Goal: Check status: Check status

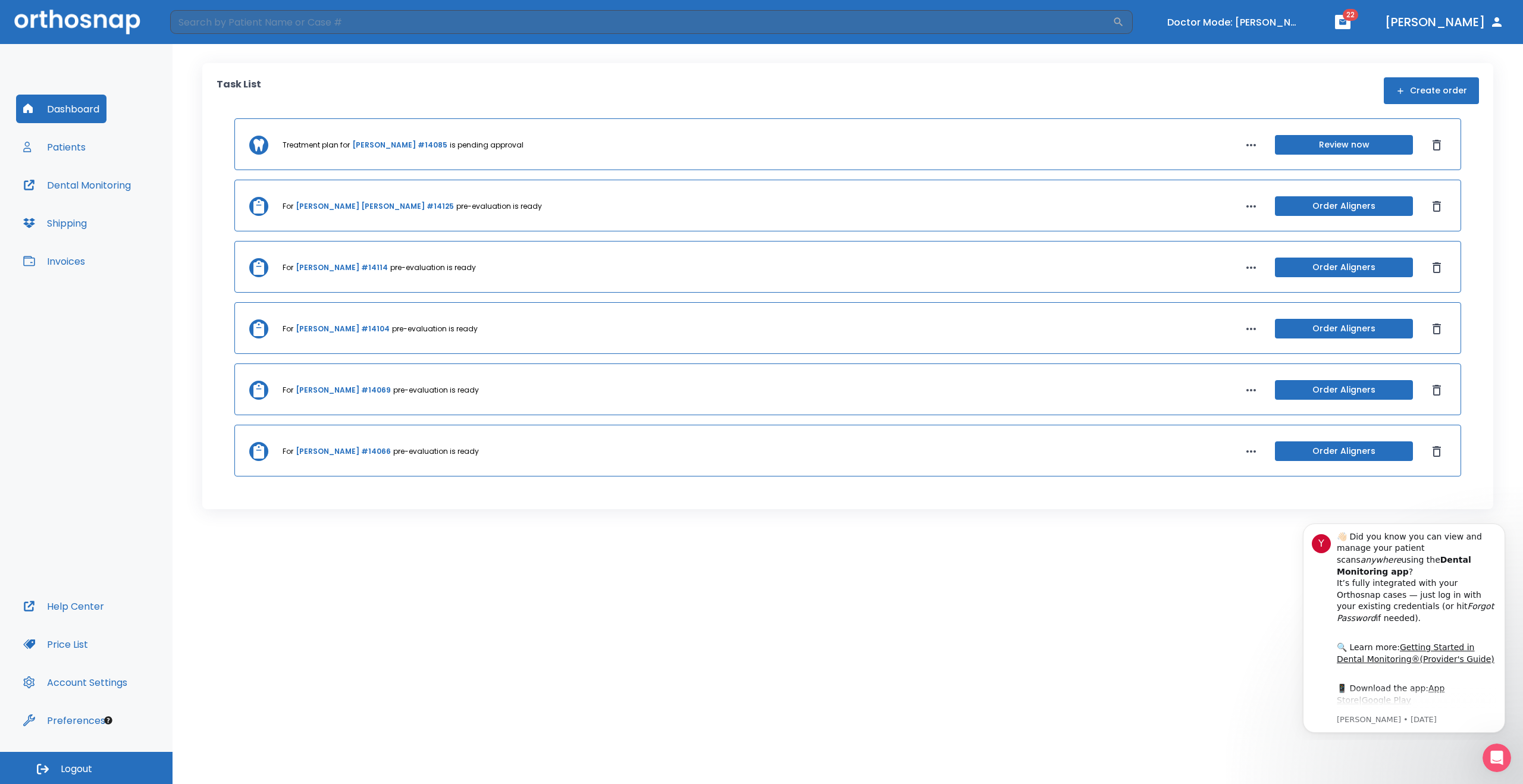
click at [385, 143] on link "Amelia Mason #14085" at bounding box center [399, 145] width 95 height 11
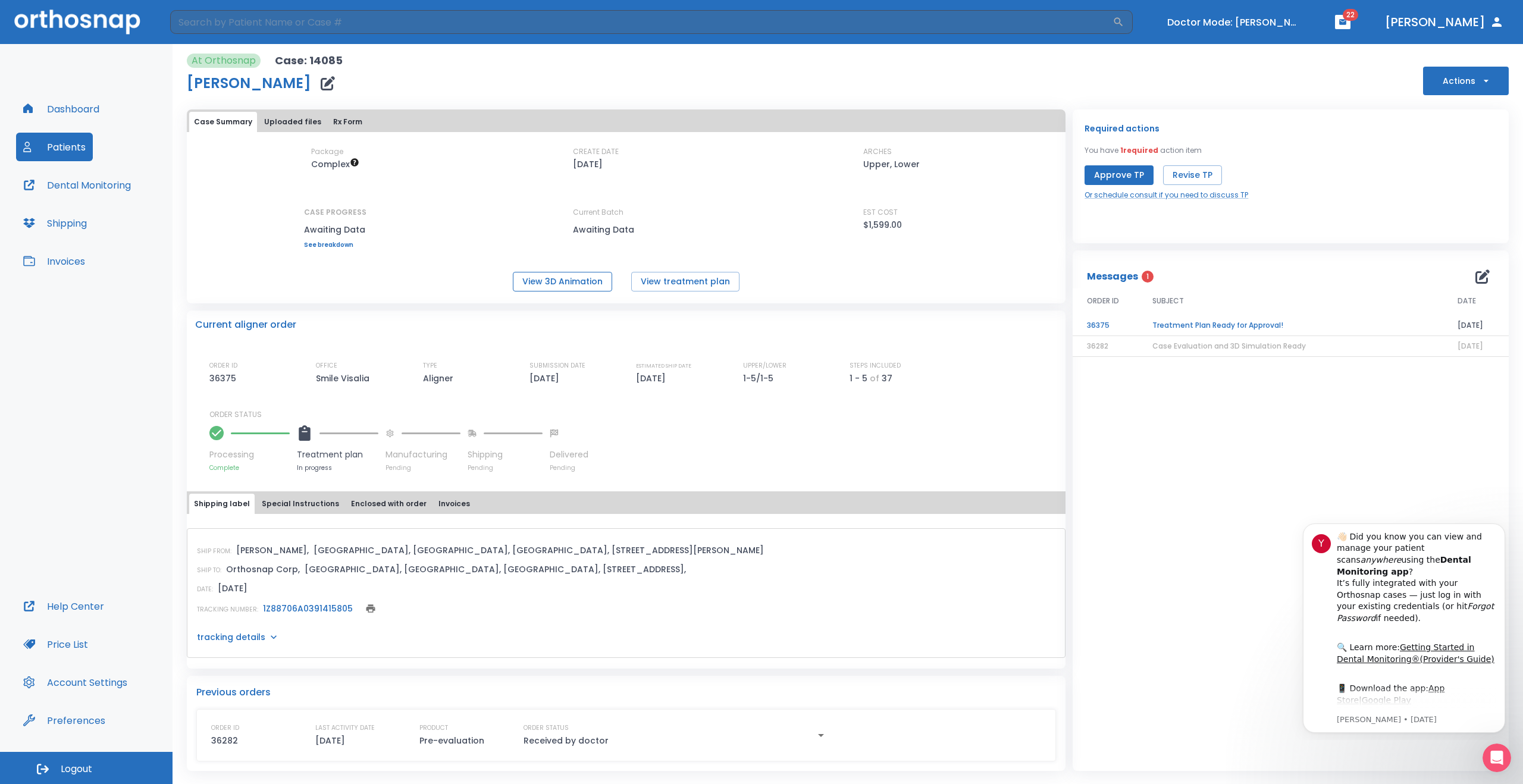
click at [553, 283] on button "View 3D Animation" at bounding box center [562, 281] width 100 height 20
click at [677, 284] on button "View treatment plan" at bounding box center [685, 281] width 108 height 20
click at [1293, 23] on button "Turn off Doctor mode" at bounding box center [1233, 22] width 143 height 20
